Goal: Check status: Check status

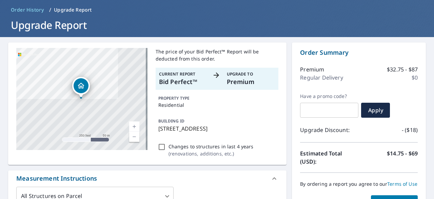
scroll to position [68, 0]
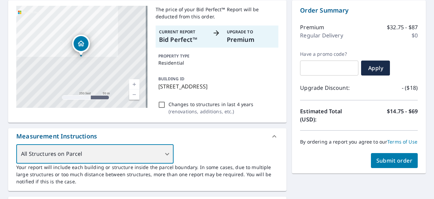
click at [164, 153] on div "All Structures on Parcel" at bounding box center [94, 153] width 157 height 19
click at [151, 155] on div "All Structures on Parcel" at bounding box center [94, 153] width 157 height 19
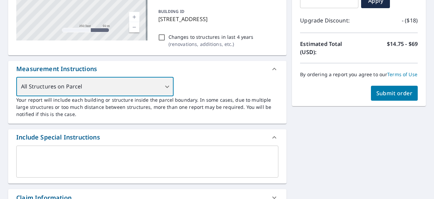
scroll to position [136, 0]
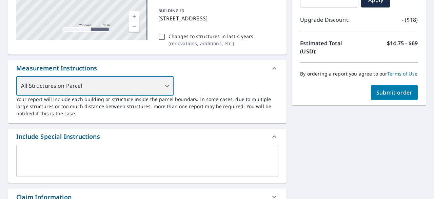
click at [165, 86] on div "All Structures on Parcel" at bounding box center [94, 85] width 157 height 19
click at [164, 85] on div "All Structures on Parcel" at bounding box center [94, 85] width 157 height 19
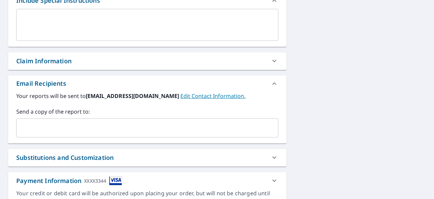
scroll to position [313, 0]
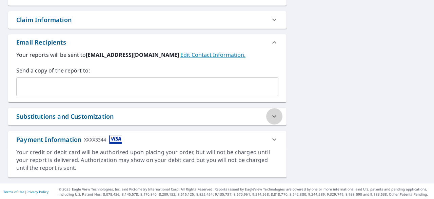
click at [266, 113] on div at bounding box center [274, 116] width 16 height 16
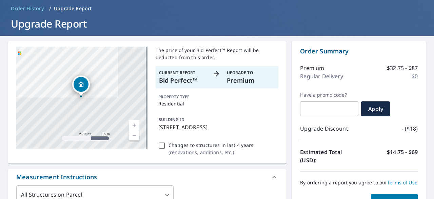
scroll to position [0, 0]
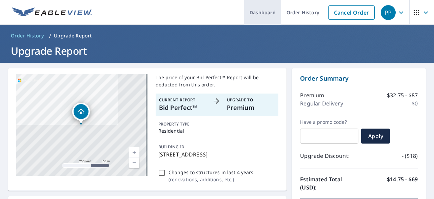
click at [255, 11] on link "Dashboard" at bounding box center [262, 12] width 37 height 25
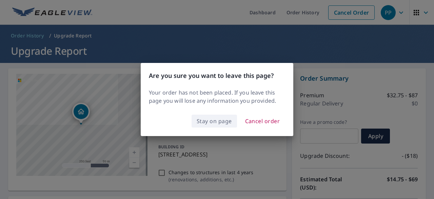
click at [219, 120] on span "Stay on page" at bounding box center [214, 121] width 35 height 10
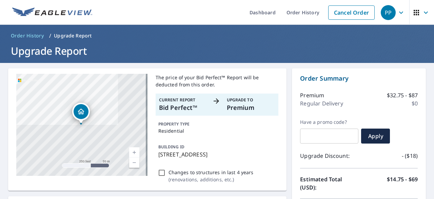
click at [74, 13] on img at bounding box center [52, 12] width 80 height 10
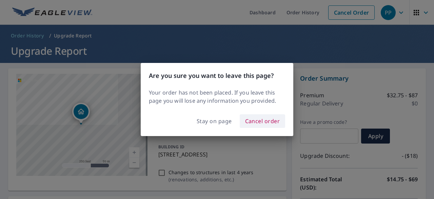
click at [262, 122] on span "Cancel order" at bounding box center [262, 121] width 35 height 10
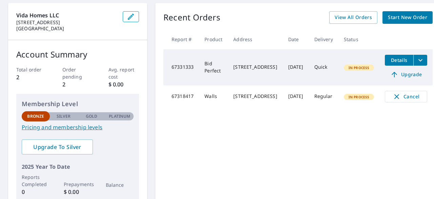
scroll to position [68, 0]
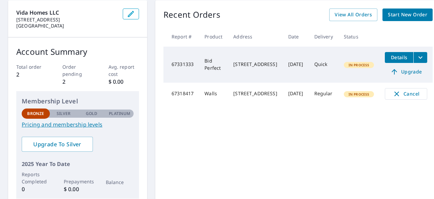
click at [405, 57] on span "Details" at bounding box center [399, 57] width 20 height 6
